Goal: Use online tool/utility: Utilize a website feature to perform a specific function

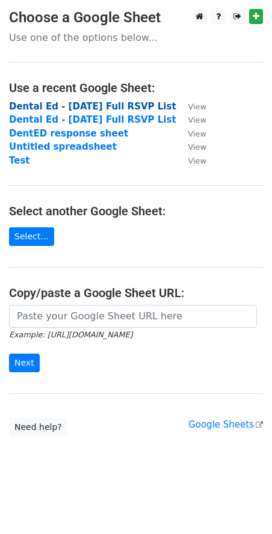
click at [49, 109] on strong "Dental Ed - [DATE] Full RSVP List" at bounding box center [92, 106] width 167 height 11
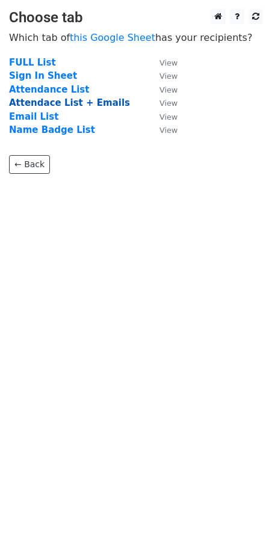
click at [25, 103] on strong "Attendace List + Emails" at bounding box center [69, 102] width 121 height 11
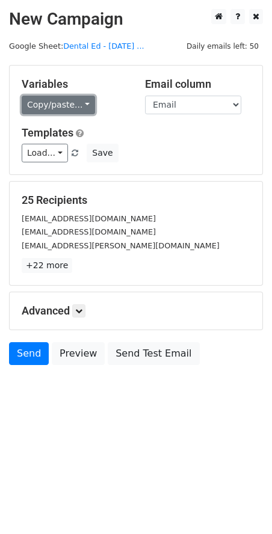
click at [73, 108] on link "Copy/paste..." at bounding box center [58, 105] width 73 height 19
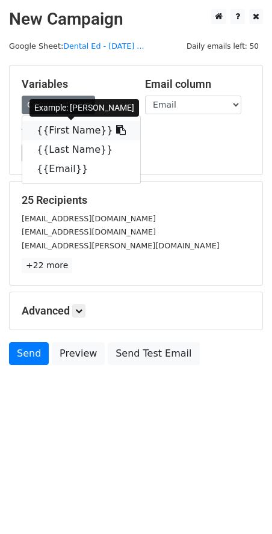
click at [73, 130] on link "{{First Name}}" at bounding box center [81, 130] width 118 height 19
